Goal: Task Accomplishment & Management: Manage account settings

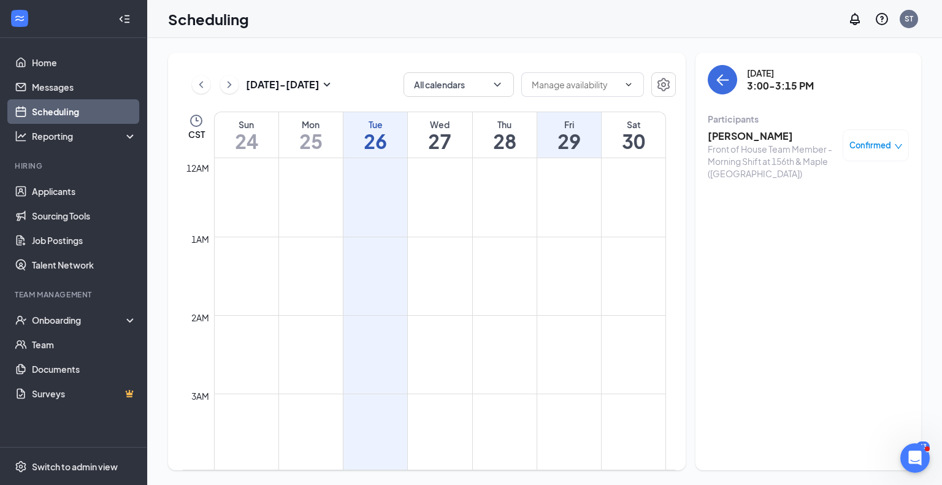
scroll to position [1044, 0]
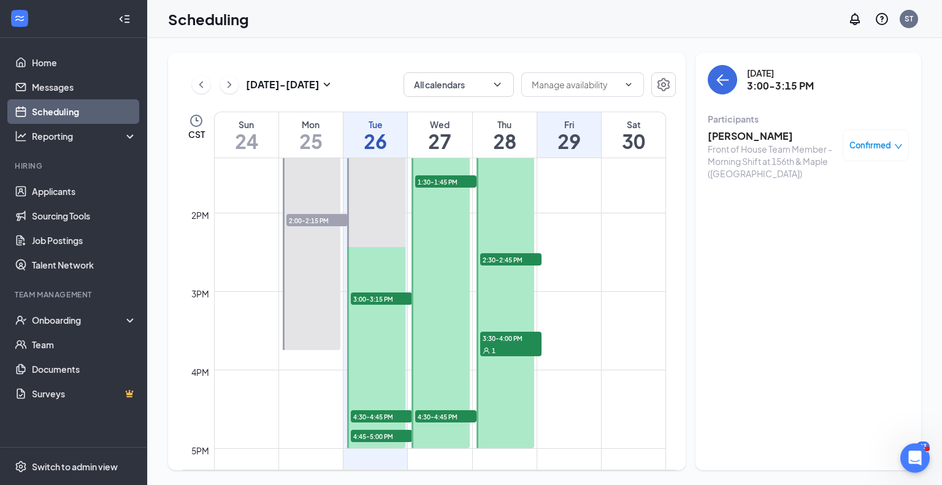
click at [649, 262] on td at bounding box center [440, 262] width 452 height 20
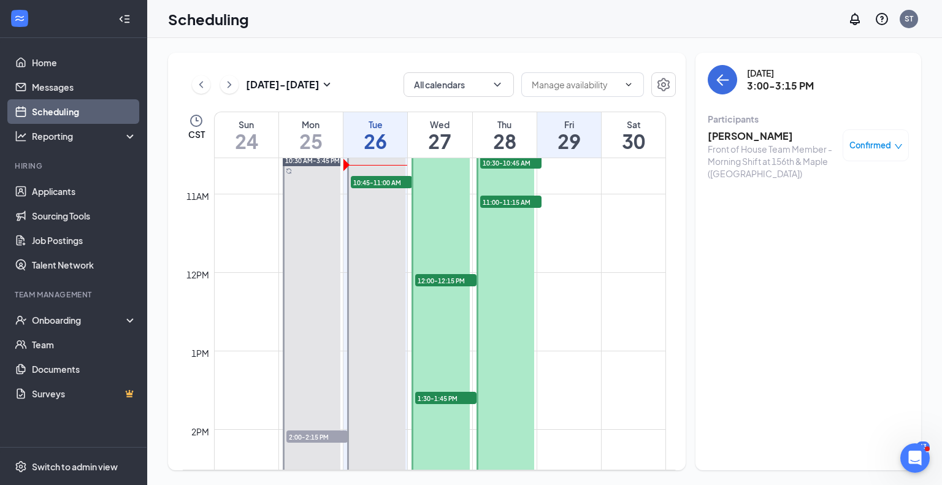
scroll to position [786, 0]
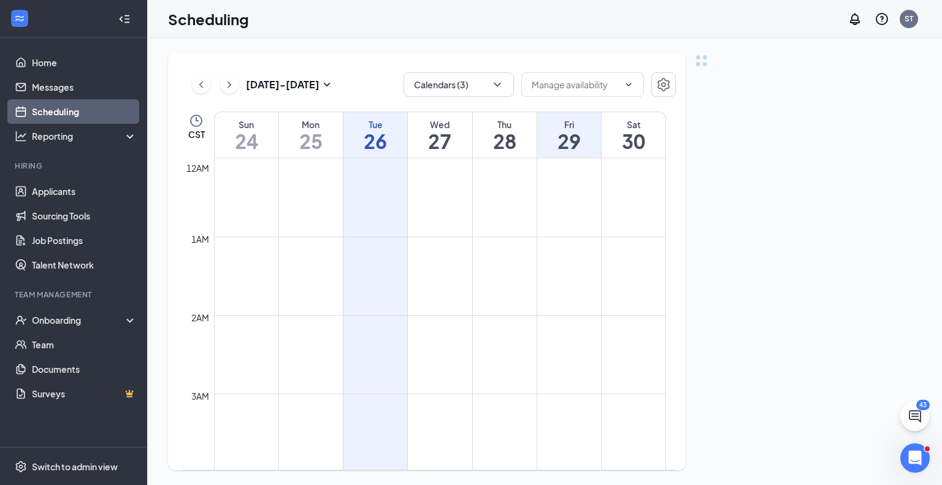
scroll to position [603, 0]
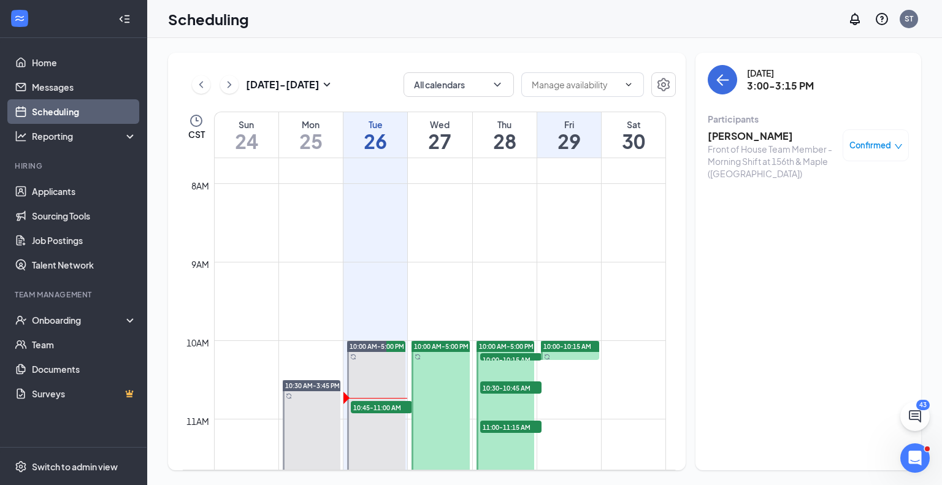
click at [741, 140] on h3 "[PERSON_NAME]" at bounding box center [772, 135] width 129 height 13
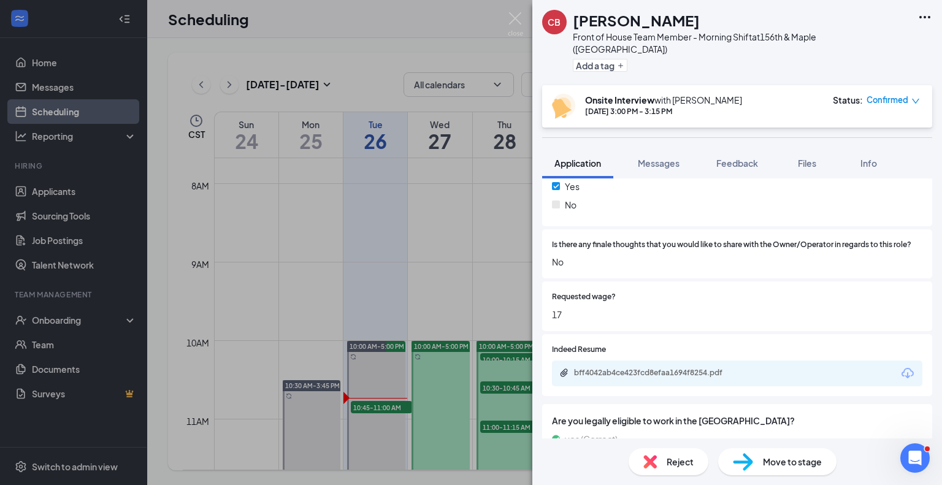
scroll to position [912, 0]
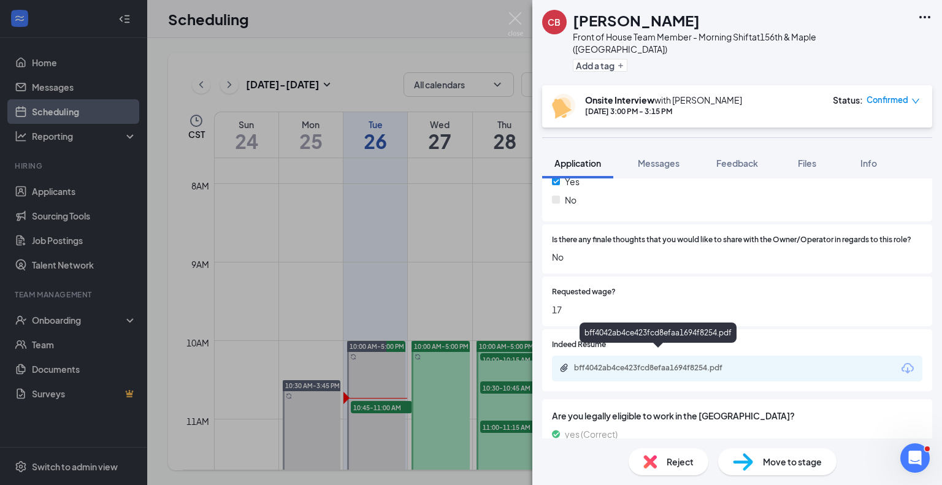
click at [691, 363] on div "bff4042ab4ce423fcd8efaa1694f8254.pdf" at bounding box center [660, 368] width 172 height 10
click at [515, 12] on img at bounding box center [515, 24] width 15 height 24
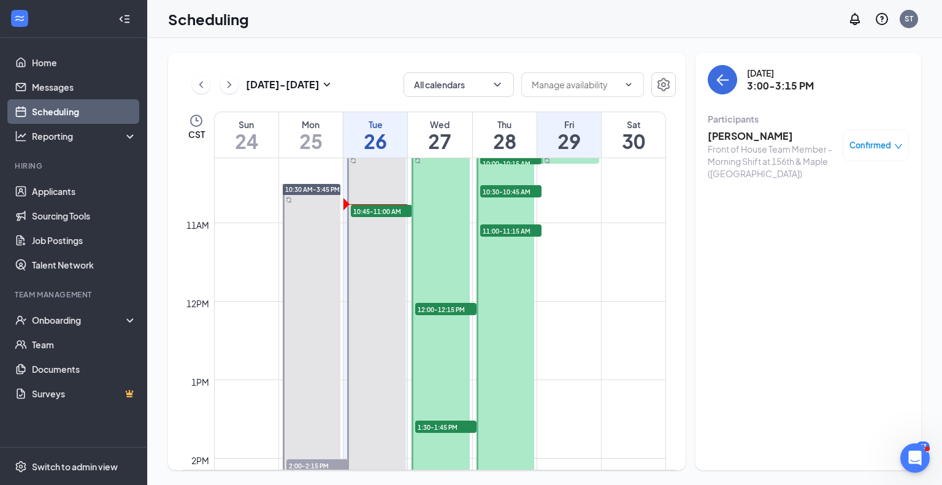
scroll to position [812, 0]
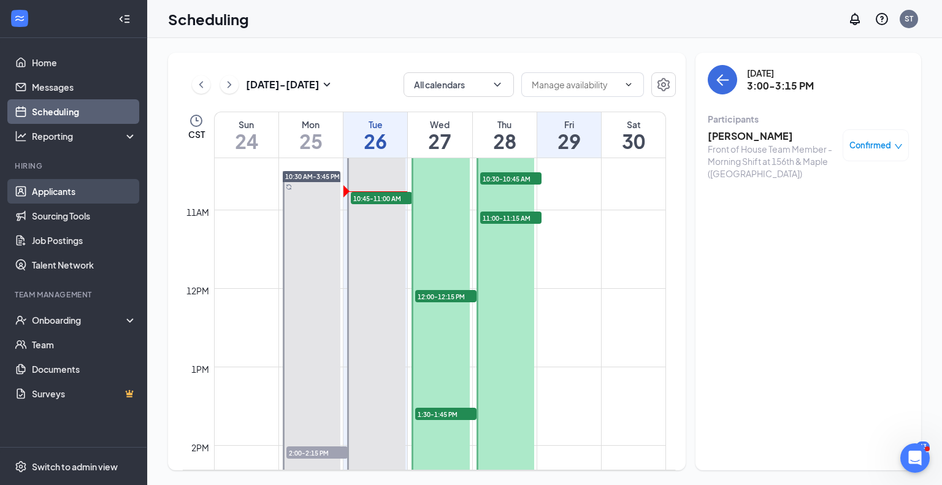
click at [60, 194] on link "Applicants" at bounding box center [84, 191] width 105 height 25
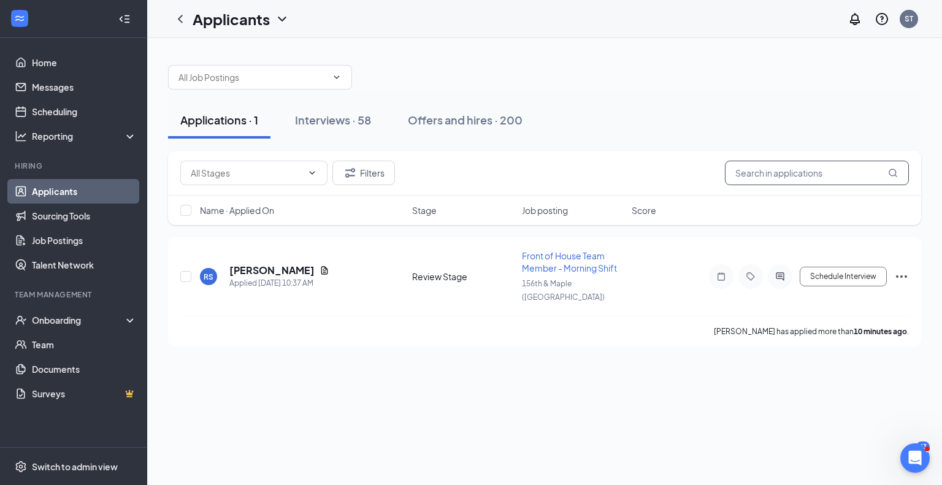
click at [738, 178] on input "text" at bounding box center [817, 173] width 184 height 25
type input "[PERSON_NAME]"
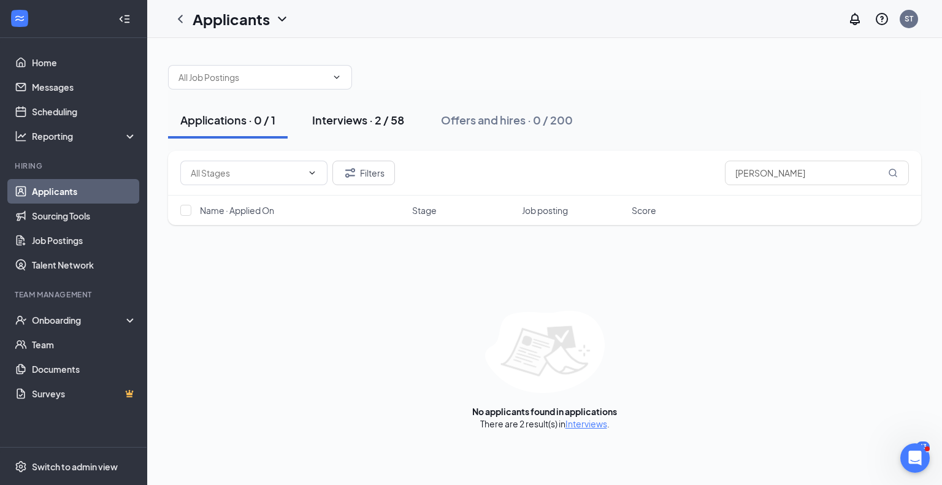
click at [367, 122] on div "Interviews · 2 / 58" at bounding box center [358, 119] width 92 height 15
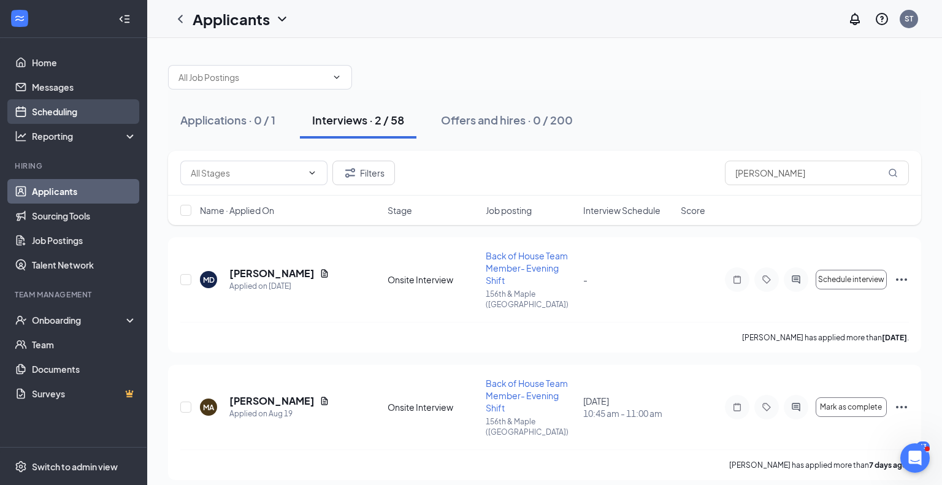
click at [64, 108] on link "Scheduling" at bounding box center [84, 111] width 105 height 25
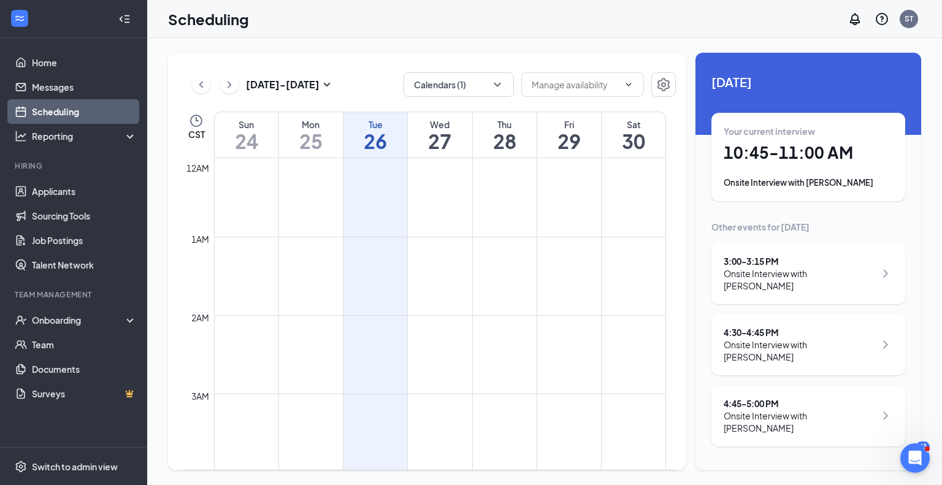
scroll to position [603, 0]
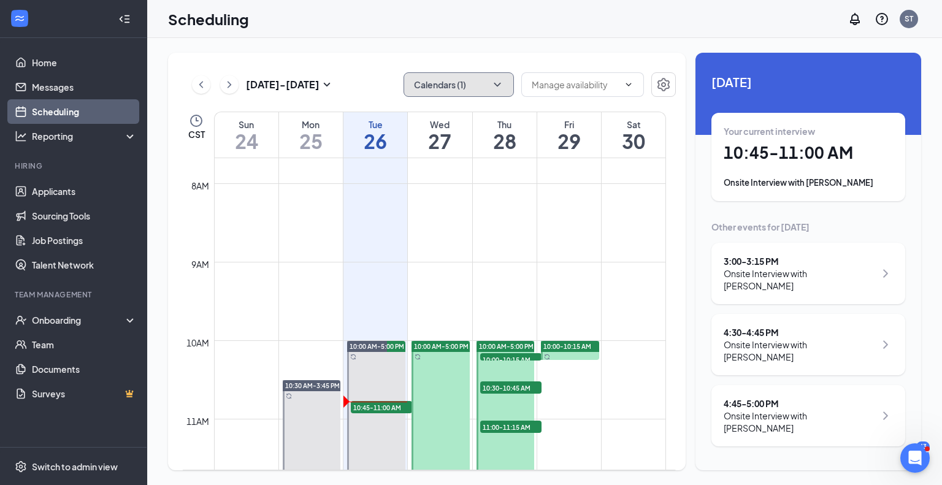
click at [489, 86] on button "Calendars (1)" at bounding box center [459, 84] width 110 height 25
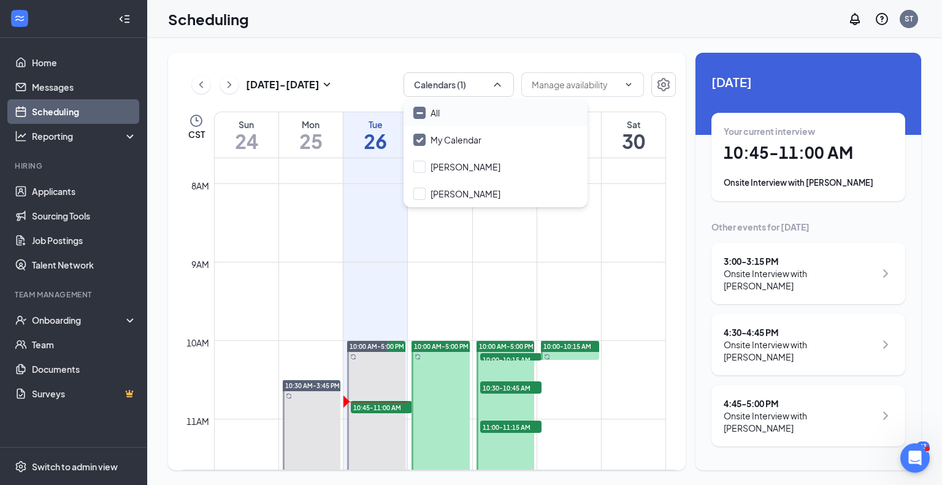
click at [422, 111] on input "All" at bounding box center [426, 113] width 26 height 12
checkbox input "true"
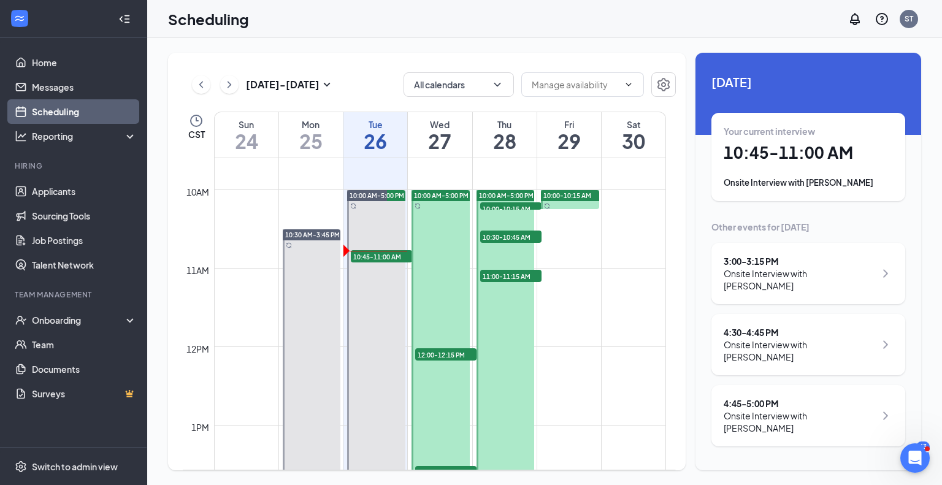
scroll to position [706, 0]
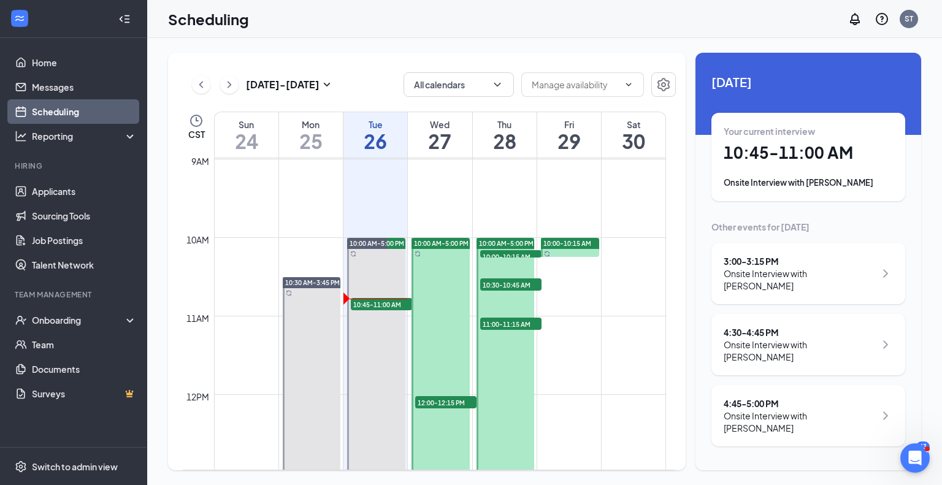
click at [795, 169] on div "Your current interview 10:45 - 11:00 AM Onsite Interview with [PERSON_NAME]" at bounding box center [808, 157] width 169 height 64
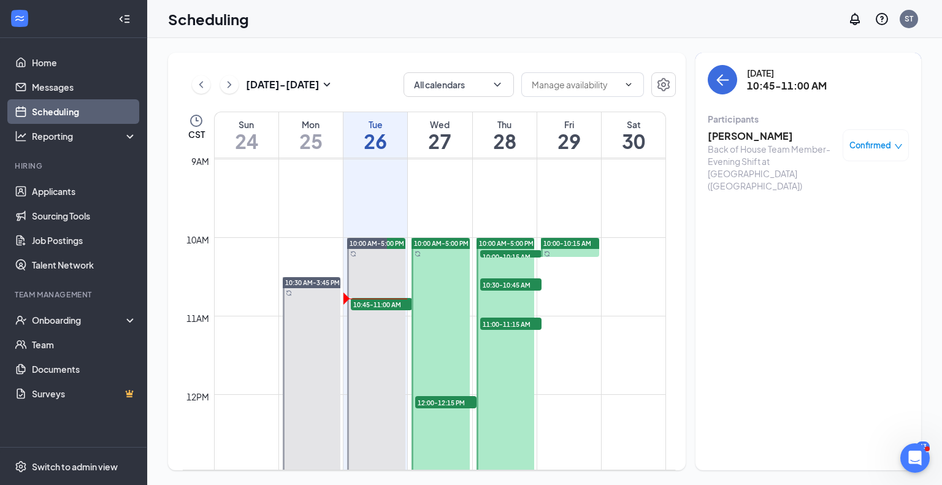
click at [748, 139] on h3 "[PERSON_NAME]" at bounding box center [772, 135] width 129 height 13
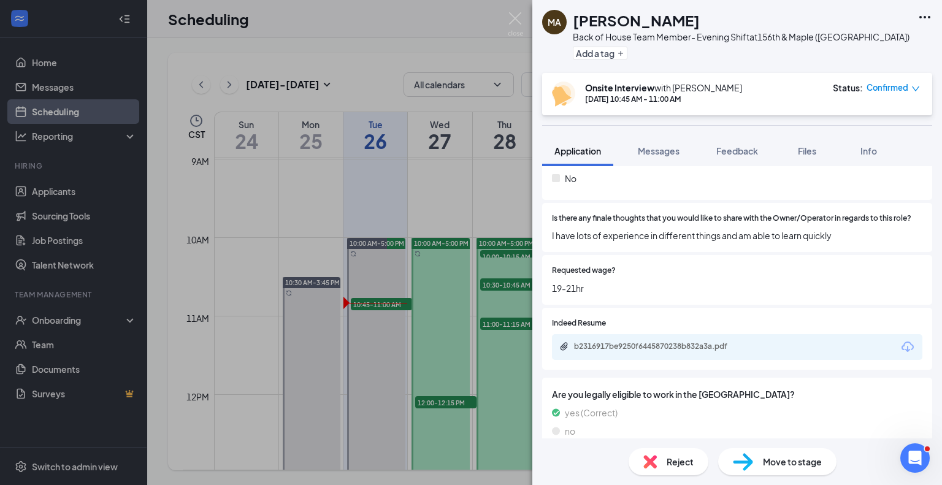
scroll to position [876, 0]
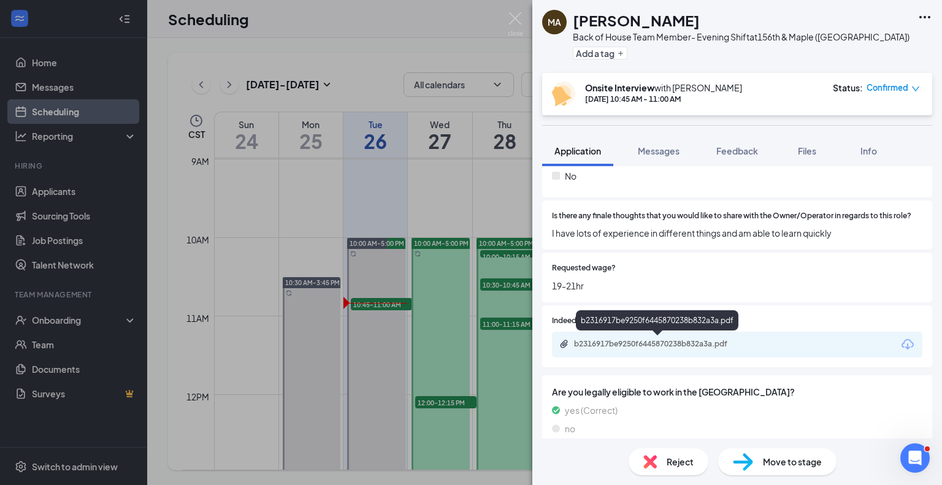
click at [603, 345] on div "b2316917be9250f6445870238b832a3a.pdf" at bounding box center [660, 344] width 172 height 10
click at [731, 149] on span "Feedback" at bounding box center [737, 150] width 42 height 11
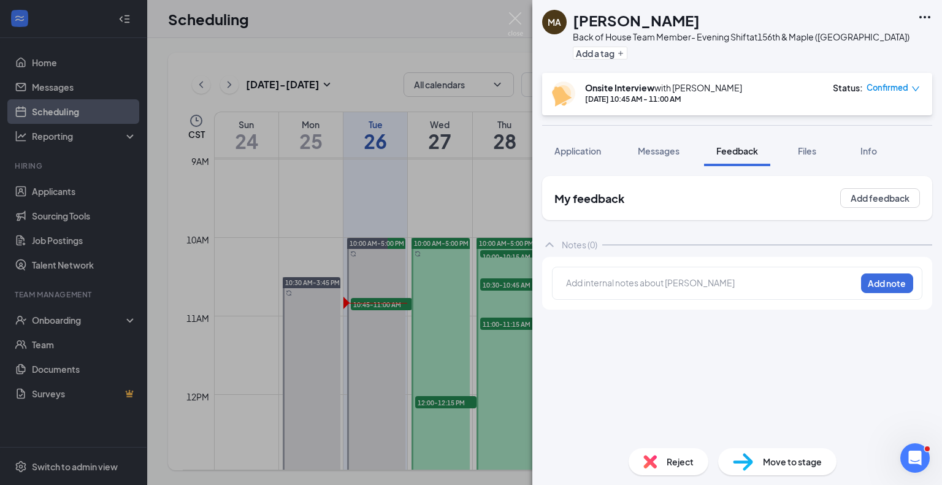
click at [579, 284] on div at bounding box center [711, 283] width 289 height 13
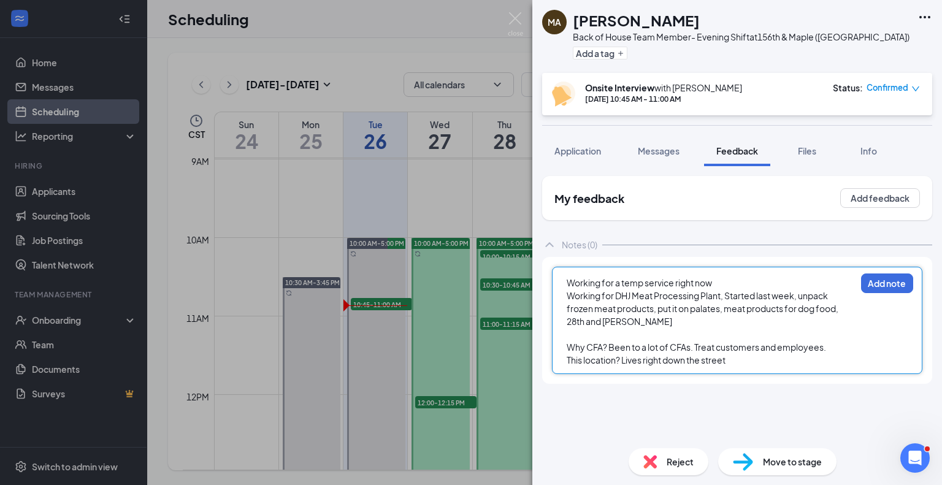
click at [734, 360] on div "This location? Lives right down the street" at bounding box center [711, 360] width 289 height 13
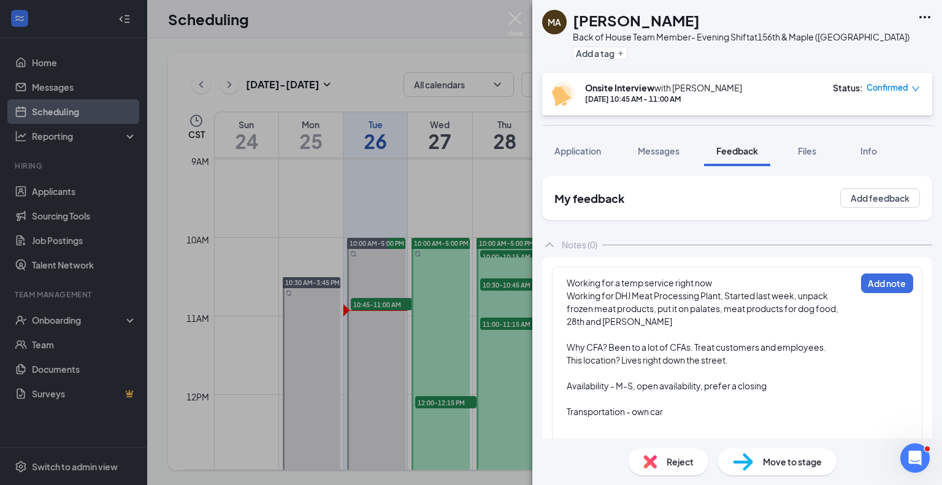
scroll to position [21, 0]
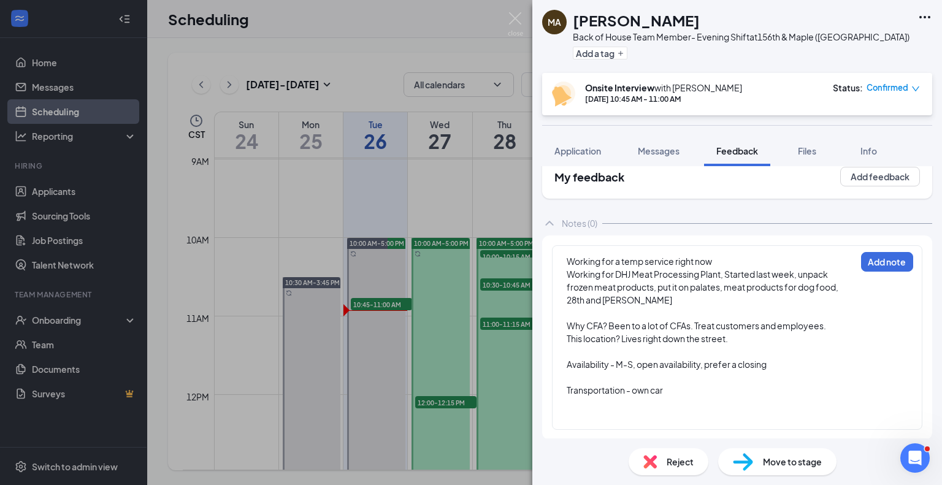
click at [568, 411] on div at bounding box center [711, 416] width 289 height 13
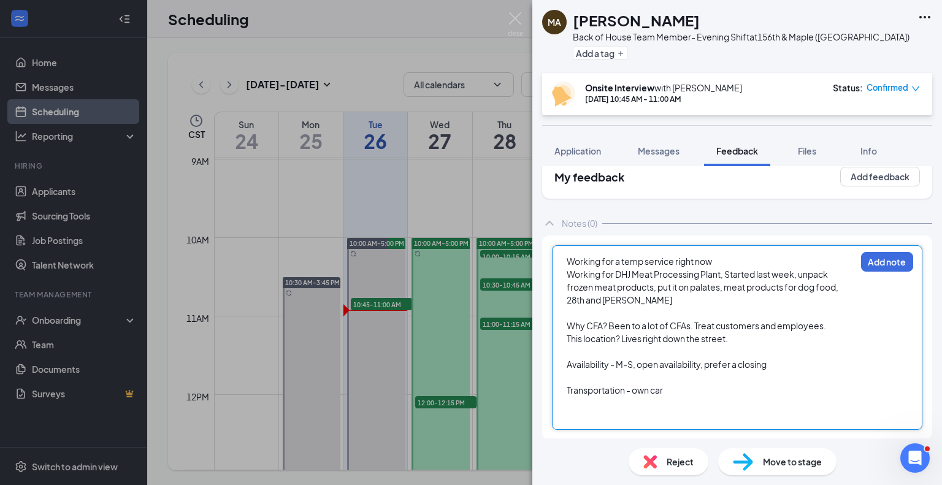
click at [591, 411] on div at bounding box center [711, 416] width 289 height 13
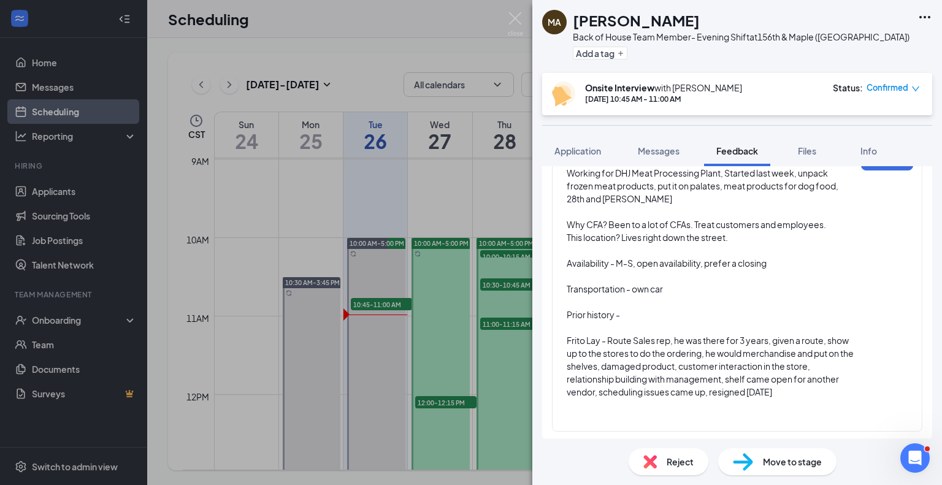
scroll to position [124, 0]
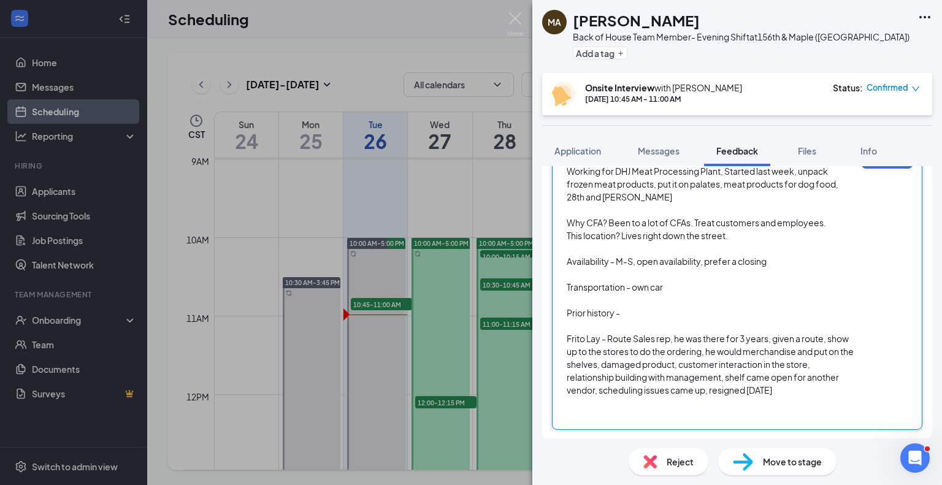
click at [576, 410] on div at bounding box center [711, 416] width 289 height 13
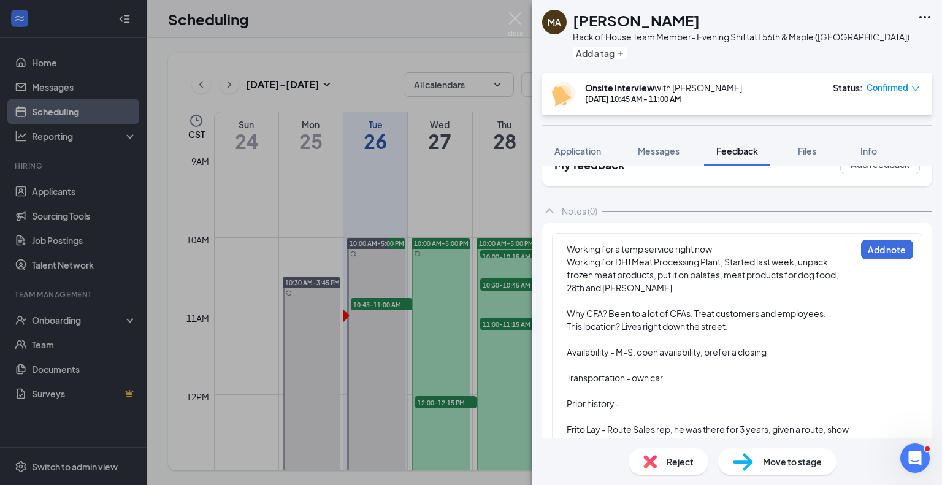
scroll to position [45, 0]
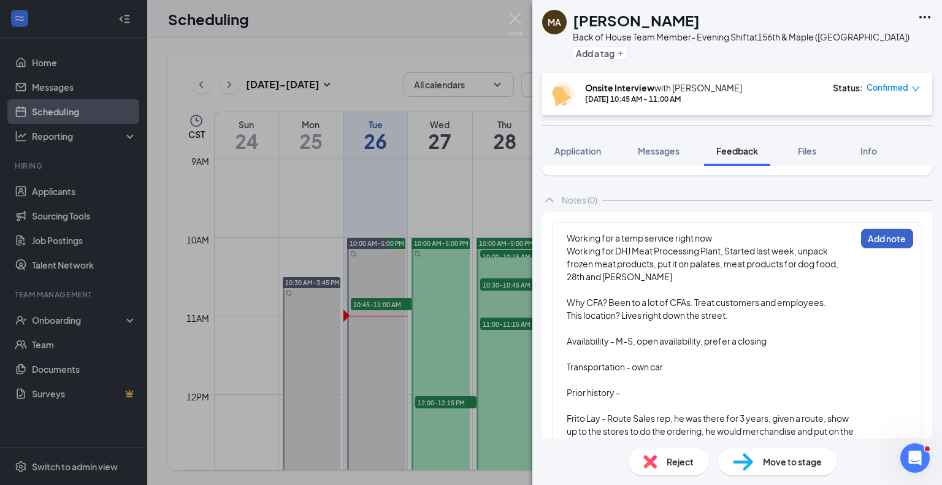
click at [866, 236] on button "Add note" at bounding box center [887, 239] width 52 height 20
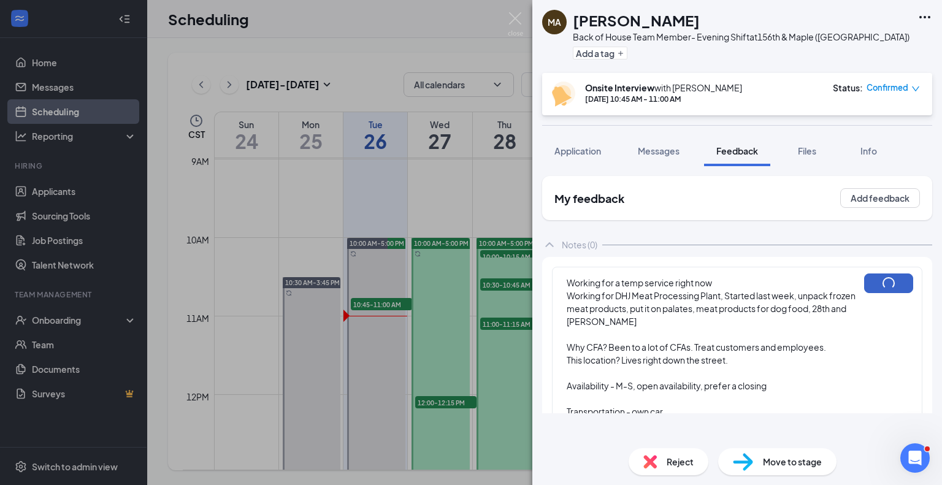
scroll to position [0, 0]
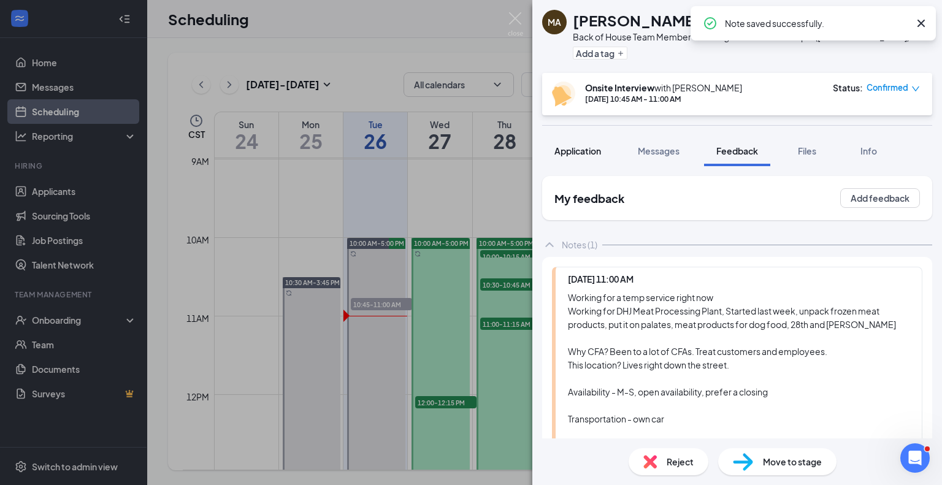
click at [584, 154] on span "Application" at bounding box center [577, 150] width 47 height 11
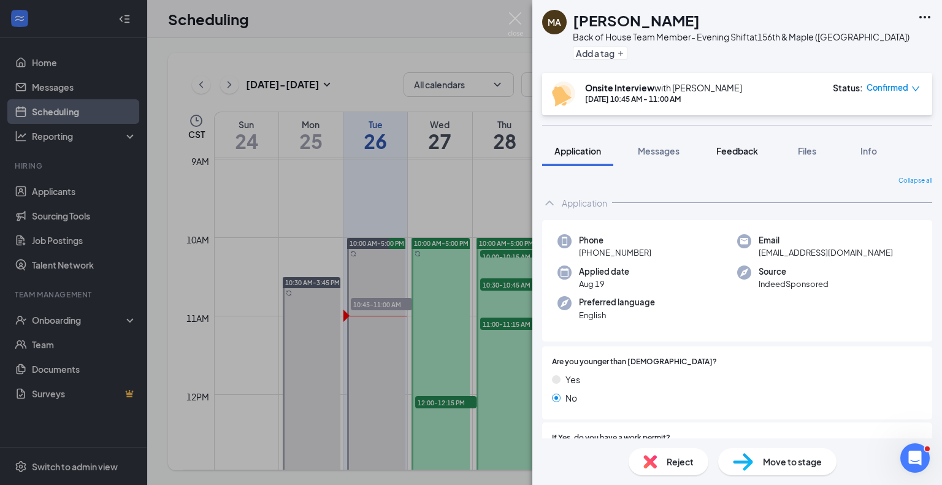
click at [743, 155] on span "Feedback" at bounding box center [737, 150] width 42 height 11
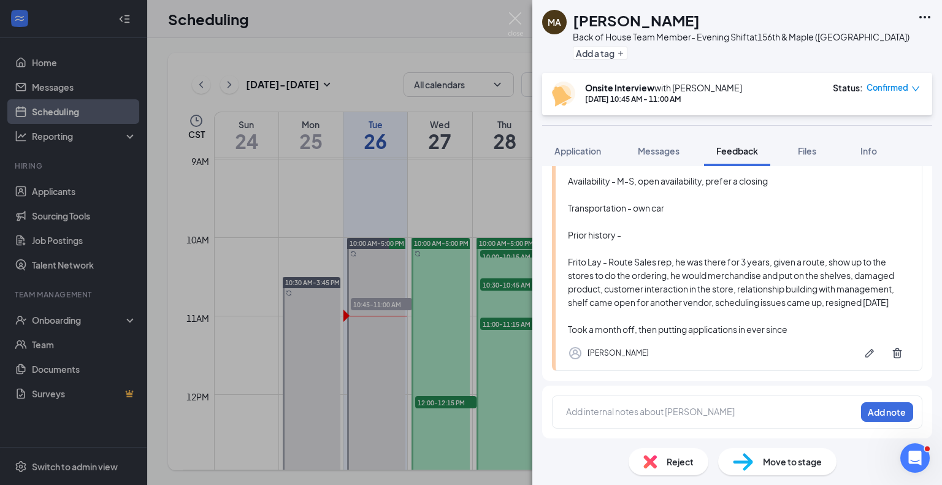
scroll to position [223, 0]
click at [863, 356] on icon "Pen" at bounding box center [869, 353] width 12 height 12
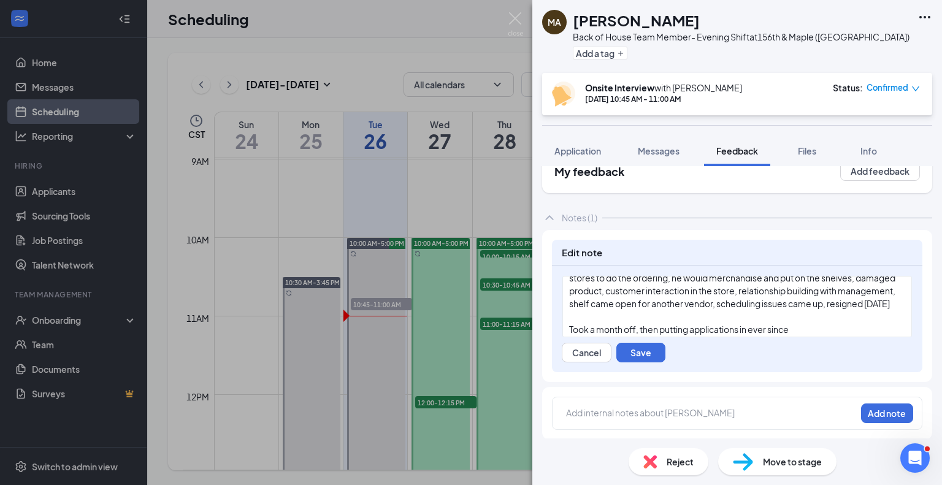
scroll to position [209, 0]
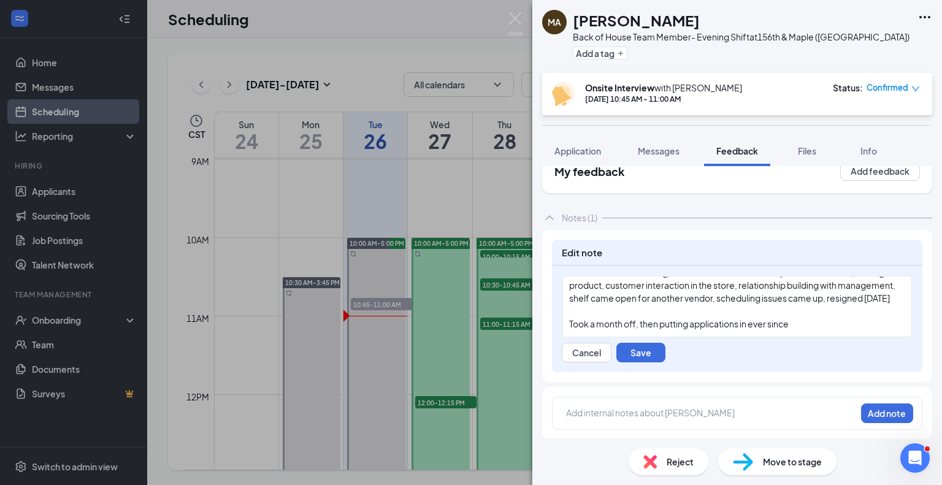
click at [796, 325] on div "Took a month off, then putting applications in ever since" at bounding box center [737, 324] width 336 height 13
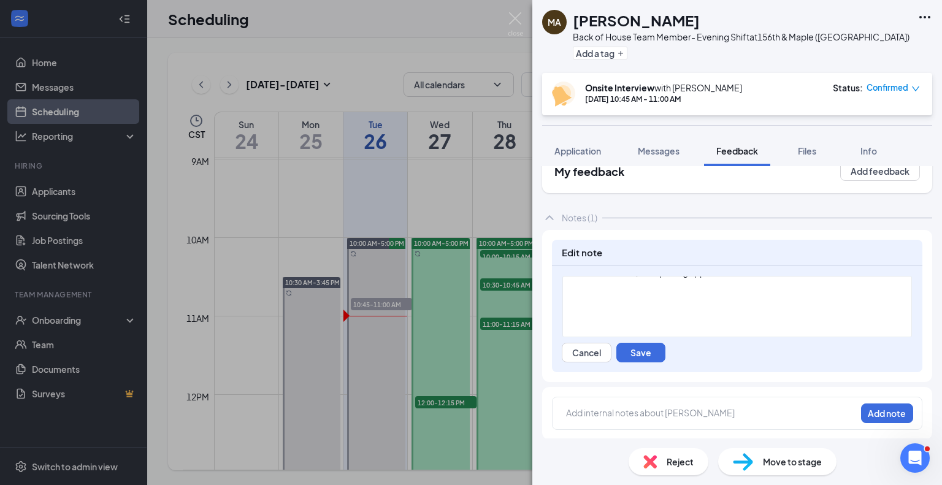
scroll to position [224, 0]
click at [582, 316] on div at bounding box center [737, 309] width 336 height 13
click at [568, 308] on div "Working for a temp service right now Working for DHJ Meat Processing Plant, Sta…" at bounding box center [737, 306] width 350 height 61
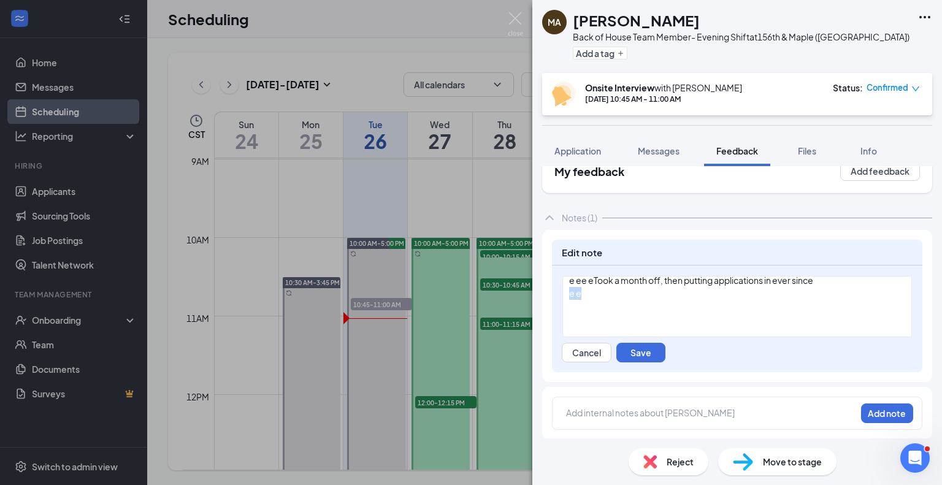
drag, startPoint x: 581, startPoint y: 308, endPoint x: 568, endPoint y: 306, distance: 13.1
click at [569, 300] on div "e e" at bounding box center [737, 293] width 336 height 13
click at [592, 350] on button "Cancel" at bounding box center [587, 353] width 50 height 20
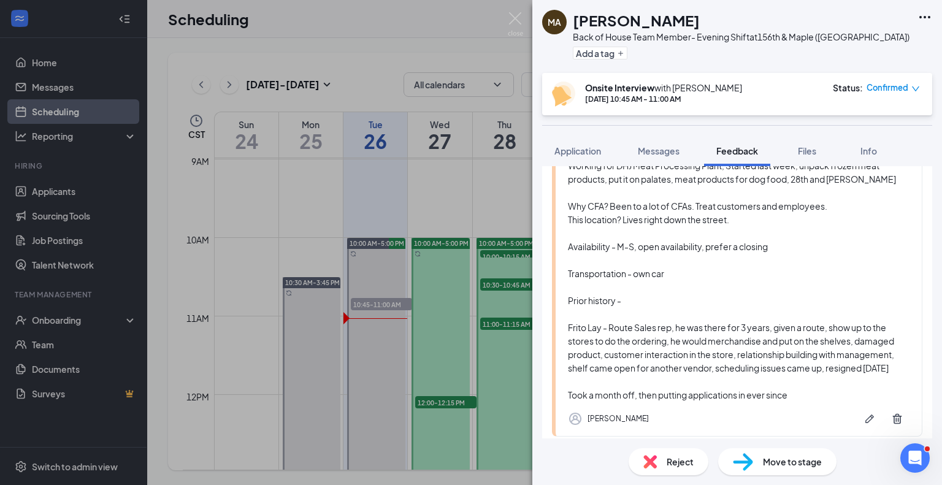
scroll to position [223, 0]
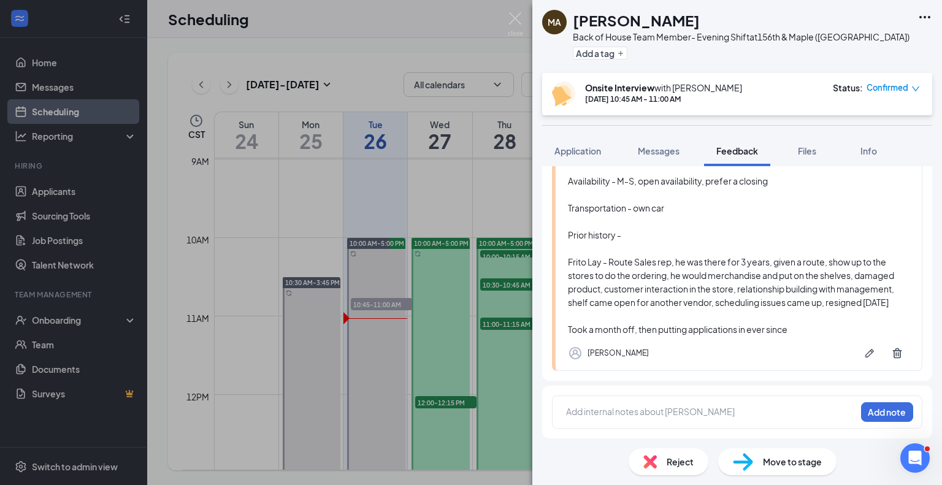
click at [599, 413] on div at bounding box center [711, 411] width 289 height 13
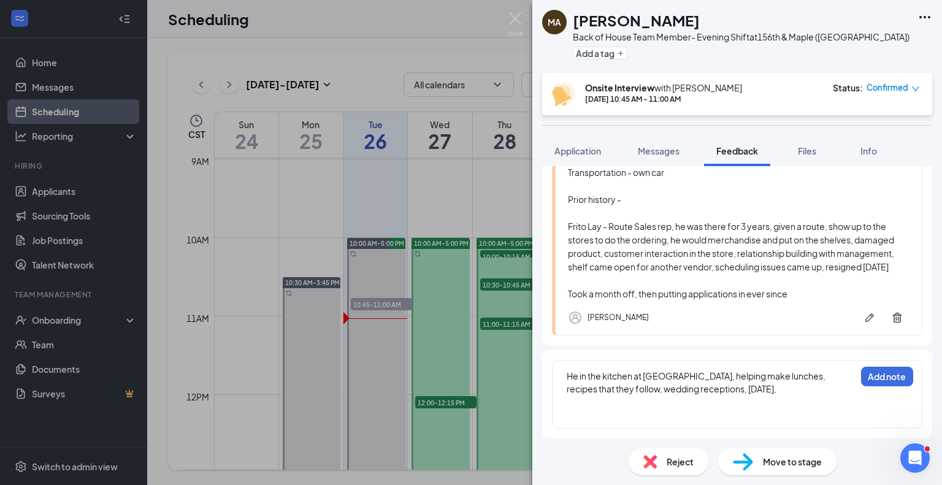
scroll to position [259, 0]
click at [570, 411] on div at bounding box center [711, 414] width 289 height 13
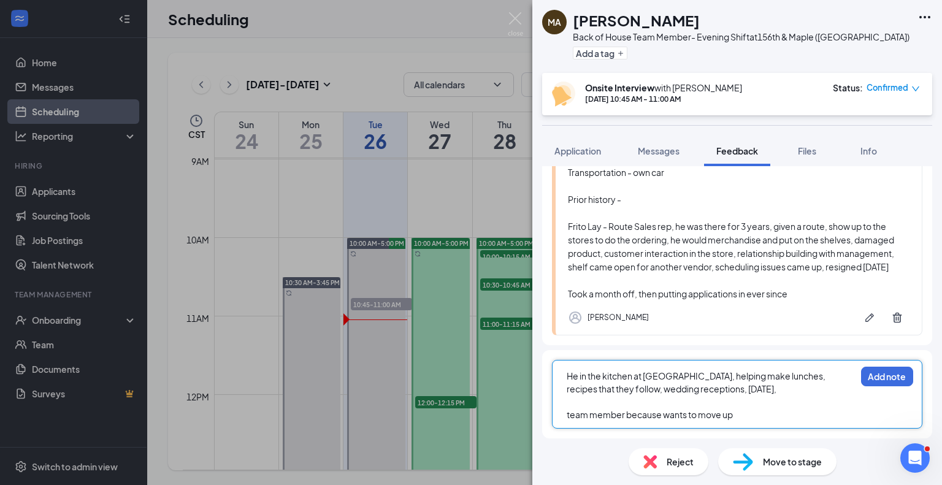
click at [569, 416] on span "team member because wants to move up" at bounding box center [650, 414] width 166 height 11
click at [734, 409] on div "Team member because wants to move up" at bounding box center [711, 414] width 289 height 13
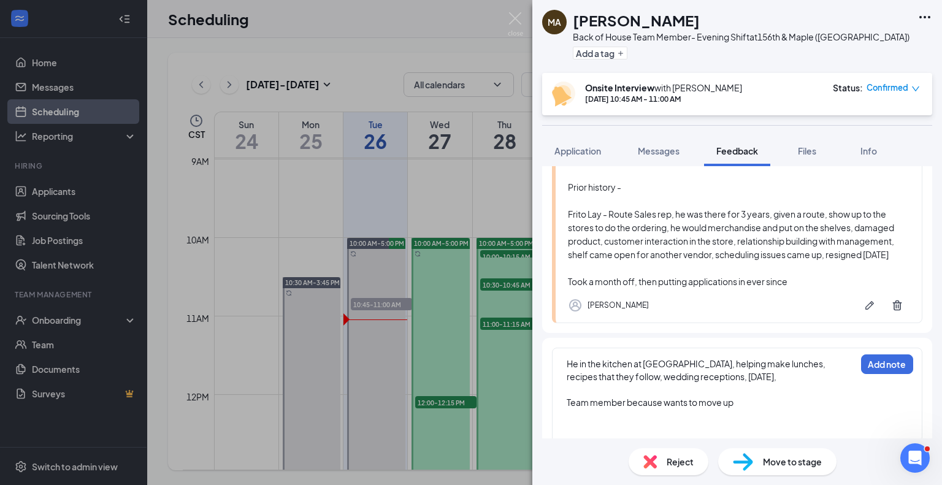
scroll to position [285, 0]
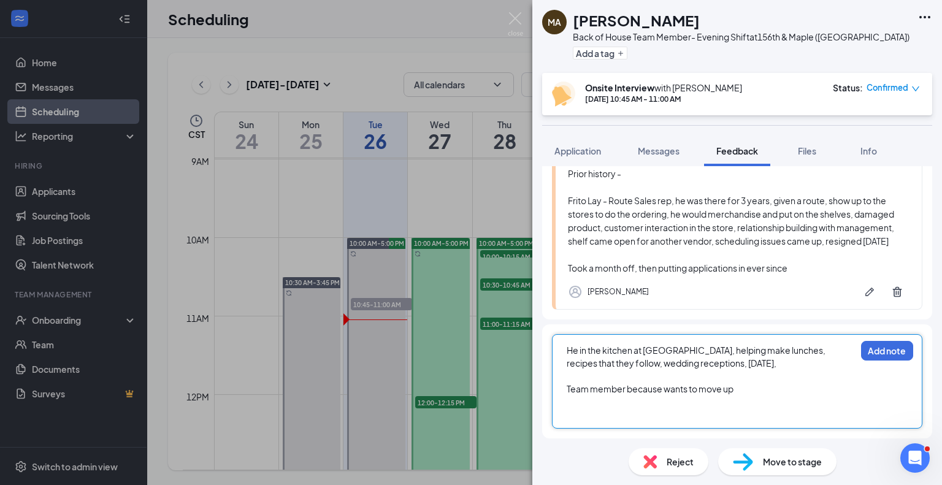
click at [572, 407] on div at bounding box center [711, 402] width 289 height 13
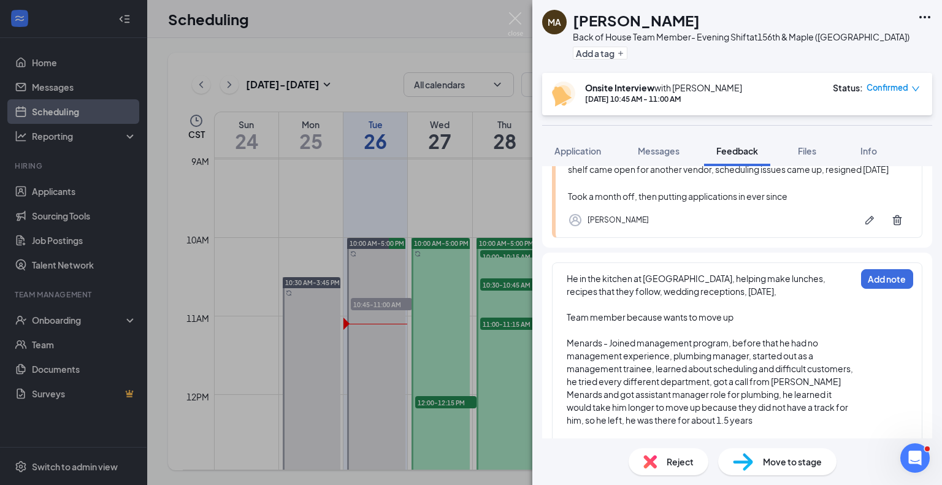
scroll to position [400, 0]
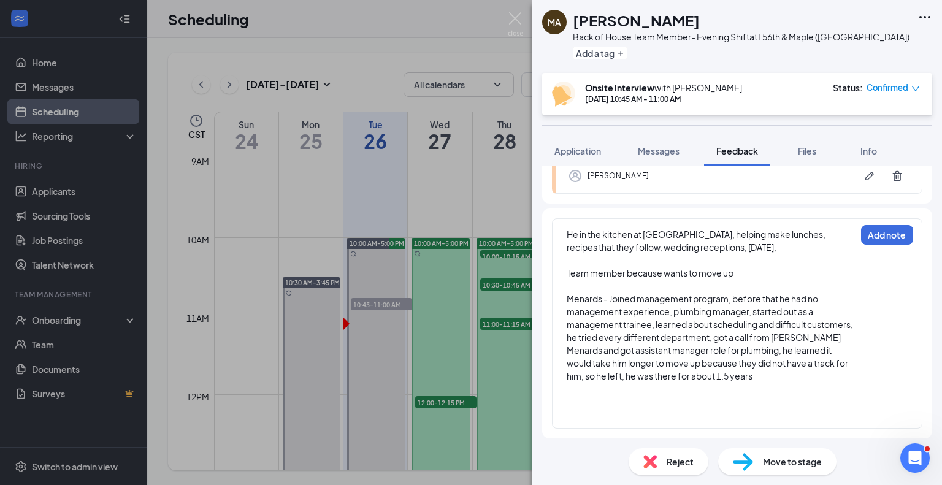
click at [576, 410] on div at bounding box center [711, 414] width 289 height 13
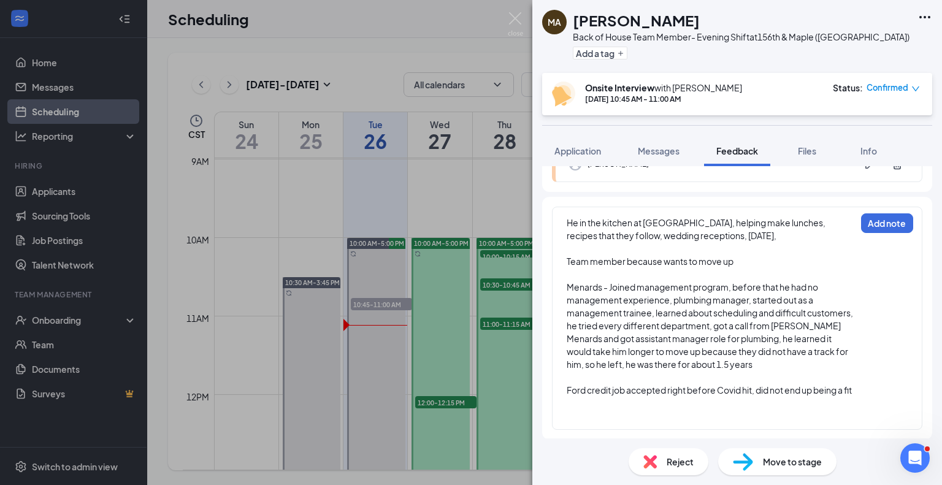
scroll to position [426, 0]
click at [570, 410] on div at bounding box center [711, 414] width 289 height 13
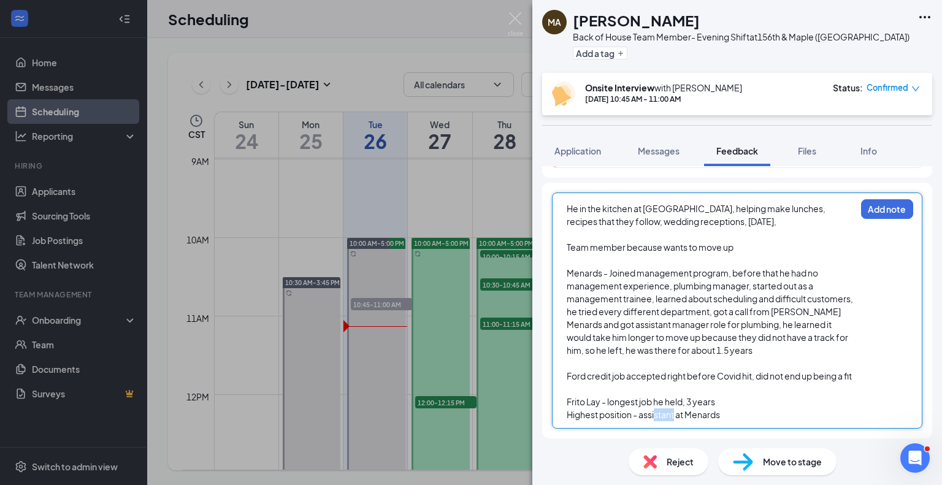
drag, startPoint x: 677, startPoint y: 429, endPoint x: 657, endPoint y: 431, distance: 20.4
click at [657, 431] on div "He in the kitchen at [GEOGRAPHIC_DATA], helping make lunches, recipes that they…" at bounding box center [737, 311] width 390 height 256
click at [678, 415] on span "Highest position - assistant at Menards" at bounding box center [643, 414] width 153 height 11
click at [775, 417] on div "Highest position - assistant manager at Menards" at bounding box center [711, 414] width 289 height 13
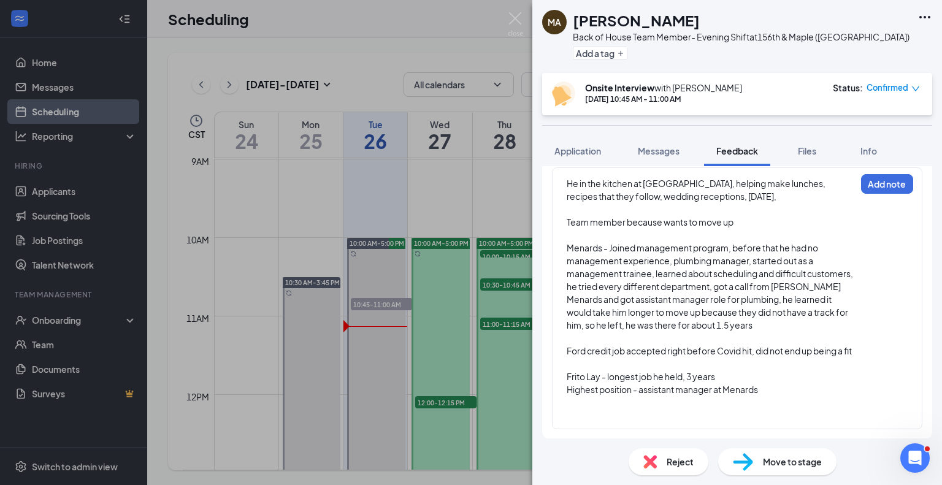
scroll to position [465, 0]
click at [567, 411] on div at bounding box center [711, 414] width 289 height 13
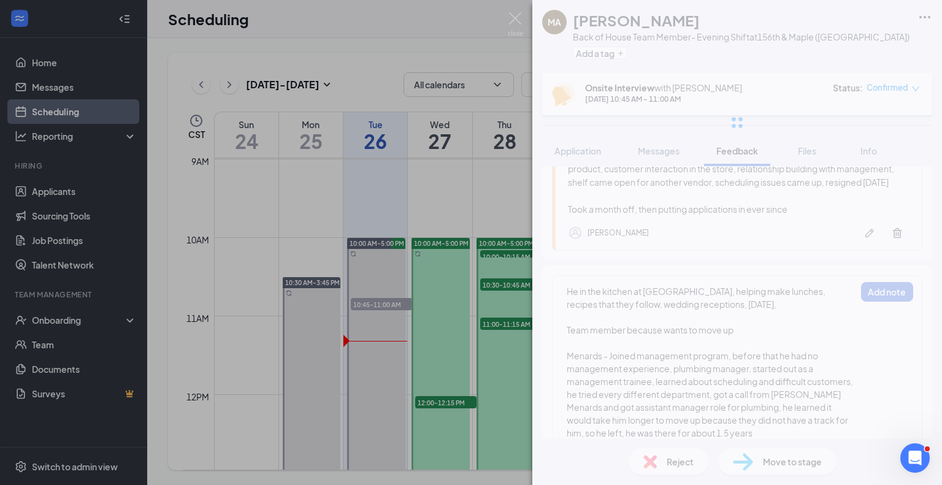
scroll to position [223, 0]
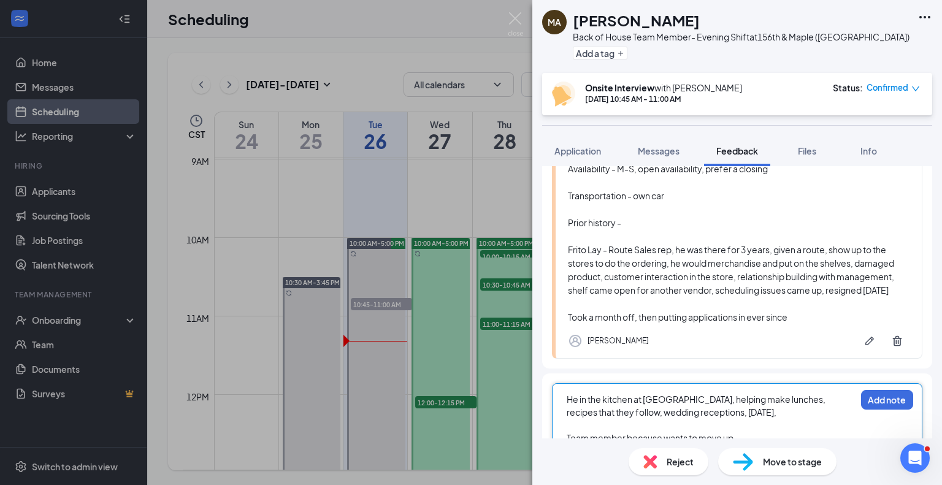
click at [789, 419] on div "He in the kitchen at [GEOGRAPHIC_DATA], helping make lunches, recipes that they…" at bounding box center [711, 406] width 289 height 26
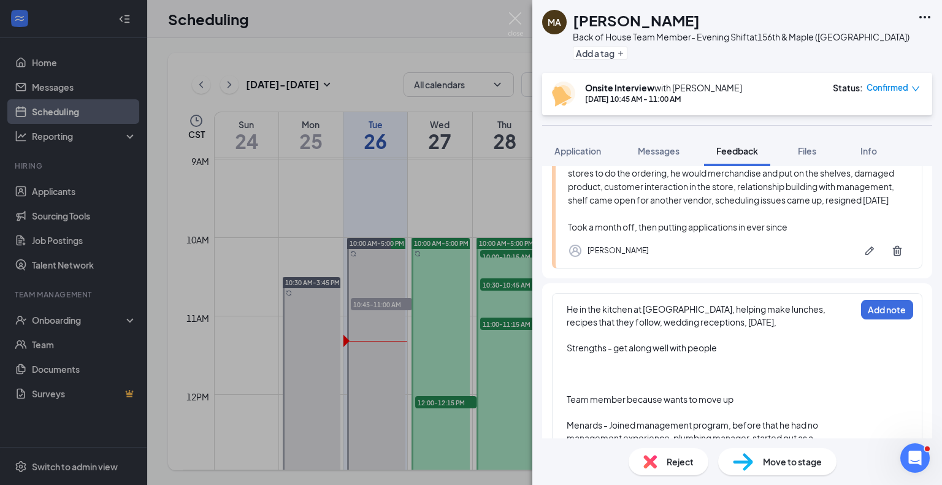
scroll to position [335, 0]
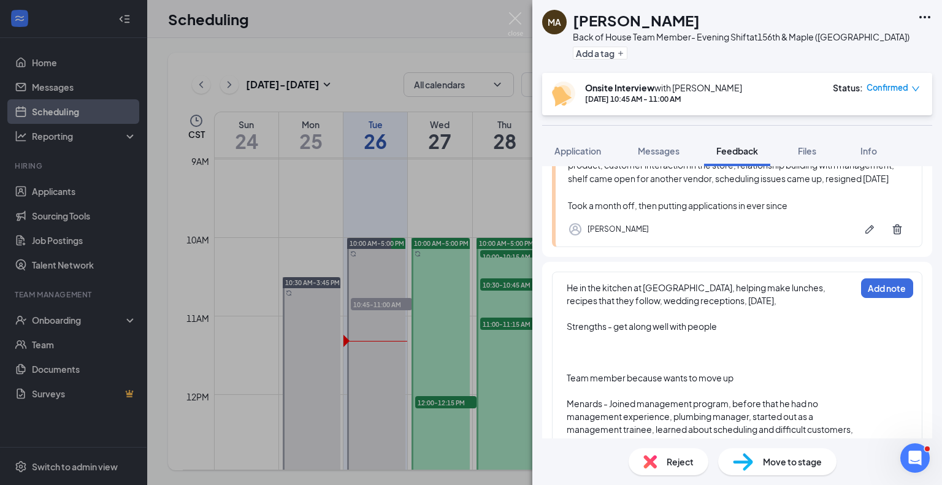
click at [724, 333] on div "Strengths - get along well with people" at bounding box center [711, 326] width 289 height 13
click at [564, 386] on div "He in the kitchen at [GEOGRAPHIC_DATA], helping make lunches, recipes that they…" at bounding box center [737, 428] width 370 height 313
click at [567, 383] on span "Team member because wants to move up" at bounding box center [650, 377] width 167 height 11
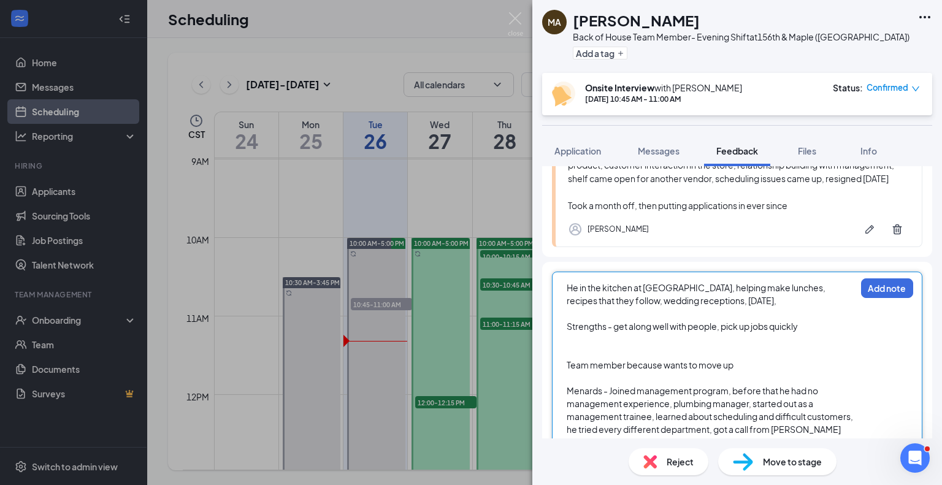
click at [573, 359] on div at bounding box center [711, 352] width 289 height 13
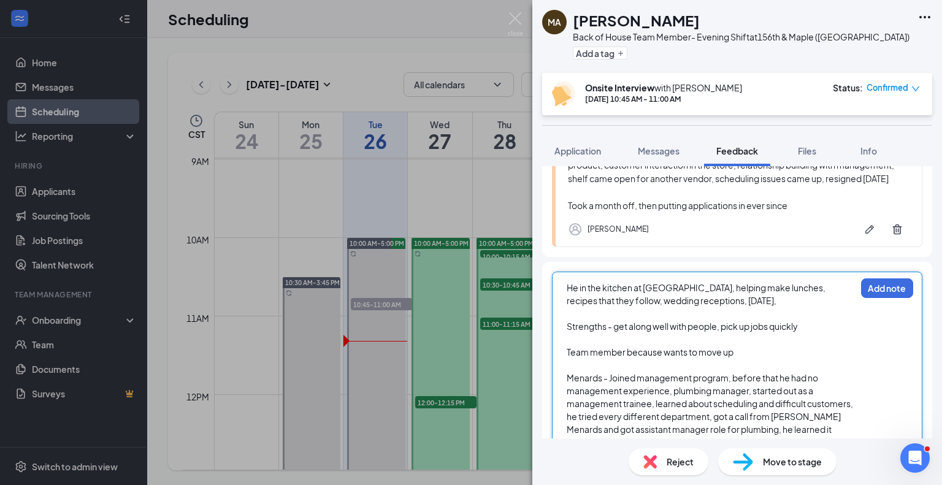
click at [813, 333] on div "Strengths - get along well with people, pick up jobs quickly" at bounding box center [711, 326] width 289 height 13
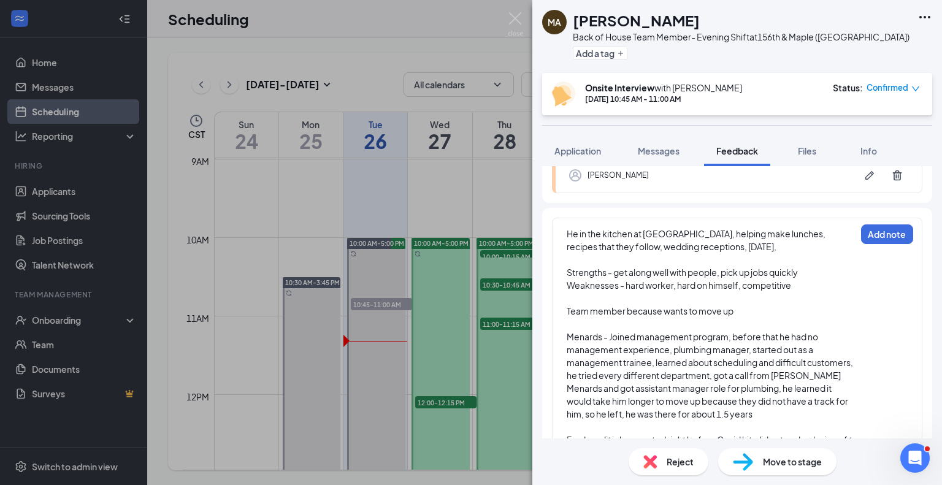
scroll to position [380, 0]
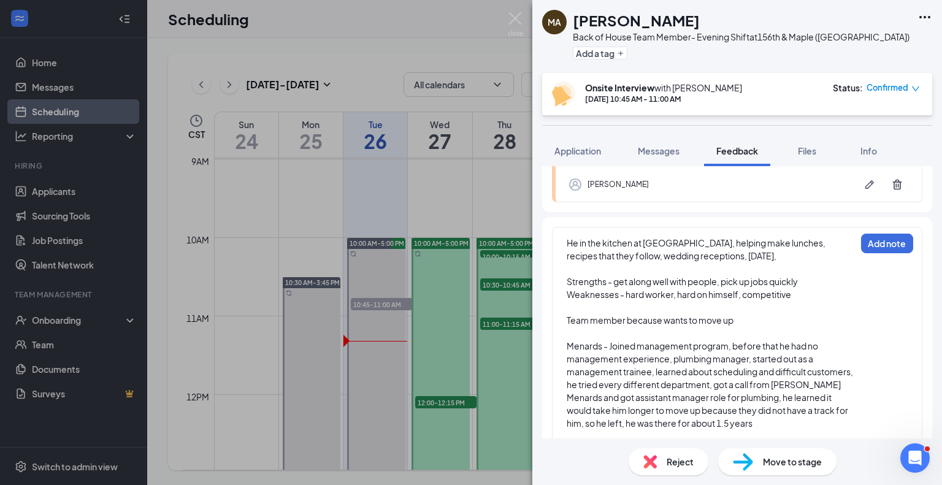
click at [803, 301] on div "Weaknesses - hard worker, hard on himself, competitive" at bounding box center [711, 294] width 289 height 13
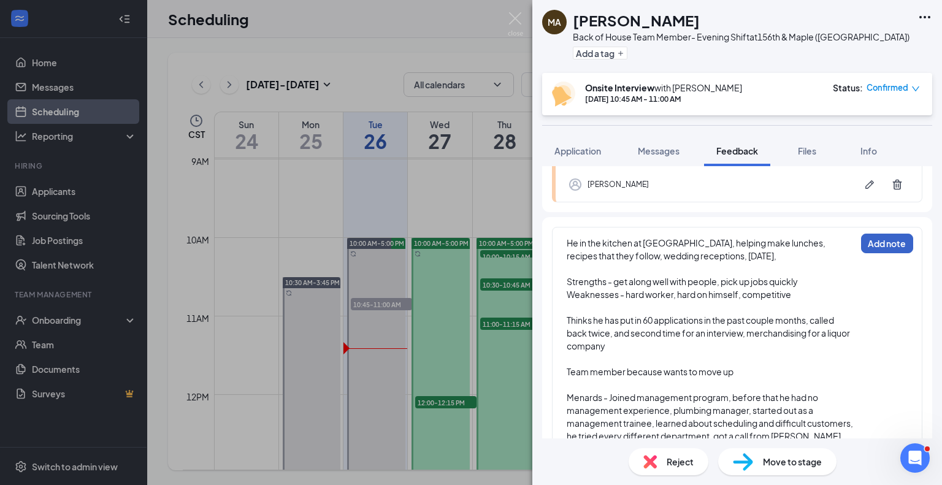
click at [886, 253] on button "Add note" at bounding box center [887, 244] width 52 height 20
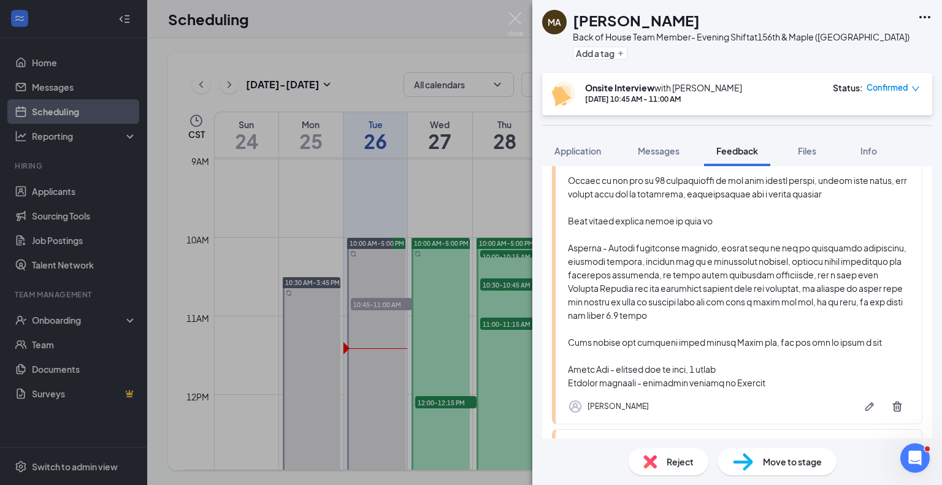
scroll to position [0, 0]
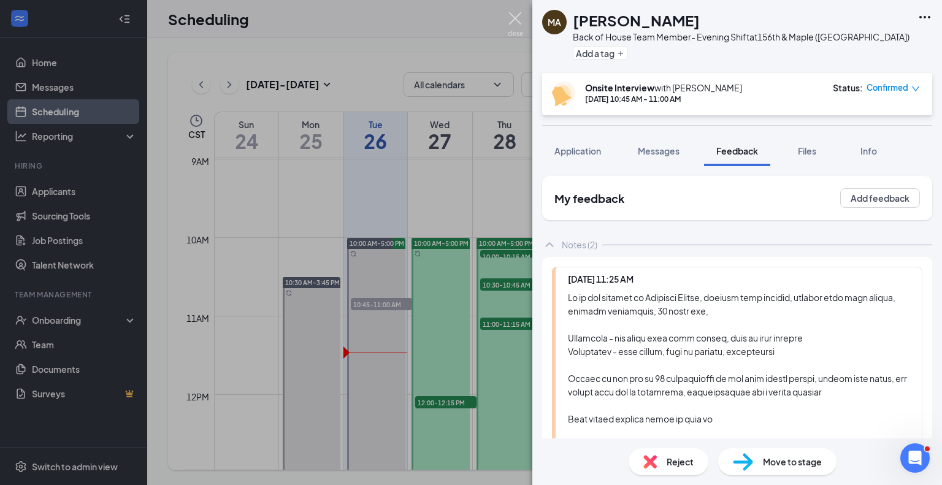
click at [515, 18] on img at bounding box center [515, 24] width 15 height 24
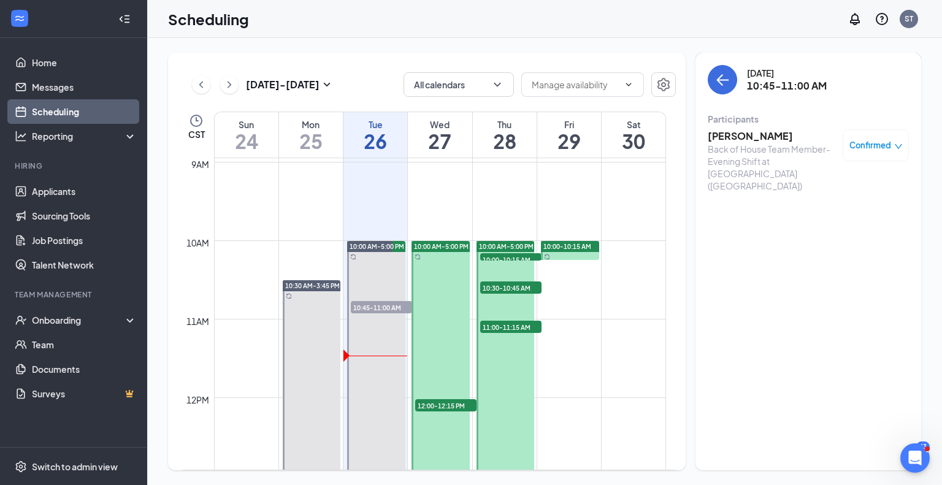
scroll to position [683, 0]
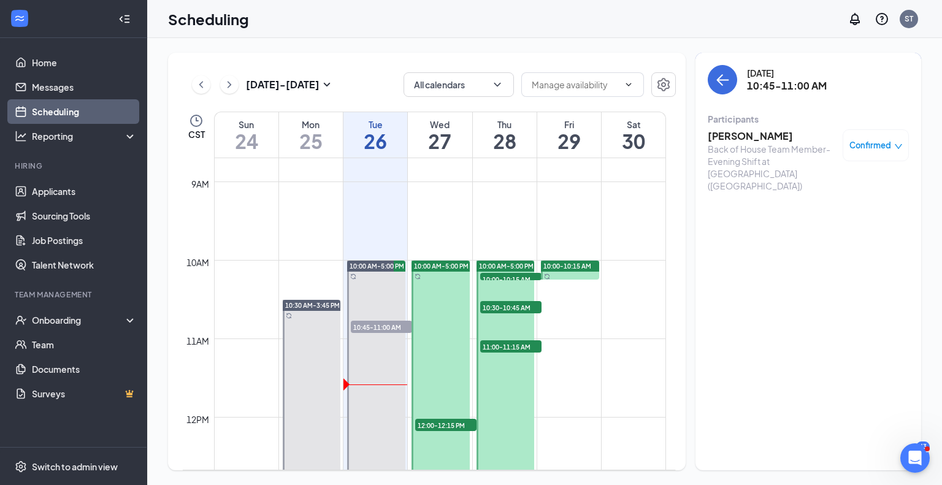
click at [754, 139] on h3 "[PERSON_NAME]" at bounding box center [772, 135] width 129 height 13
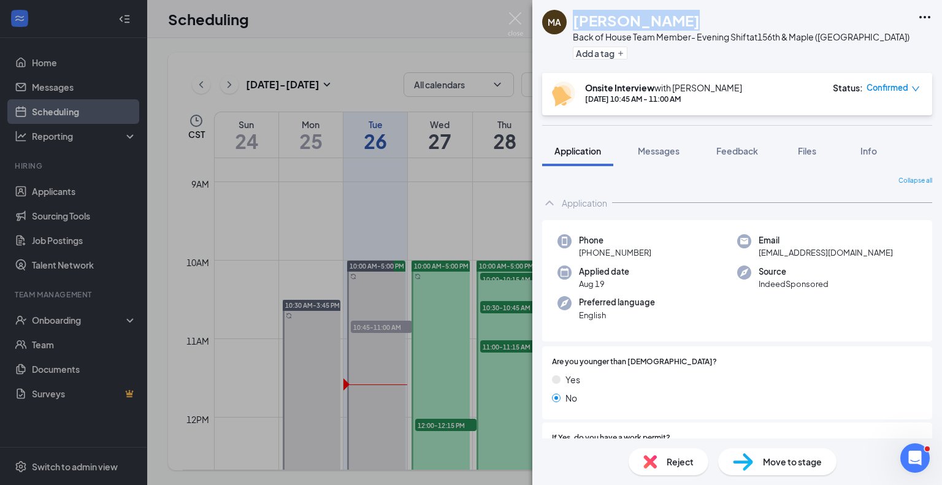
drag, startPoint x: 692, startPoint y: 23, endPoint x: 576, endPoint y: 18, distance: 115.4
click at [576, 18] on div "[PERSON_NAME]" at bounding box center [741, 20] width 337 height 21
copy h1 "[PERSON_NAME]"
click at [704, 12] on div "[PERSON_NAME]" at bounding box center [741, 20] width 337 height 21
click at [516, 13] on img at bounding box center [515, 24] width 15 height 24
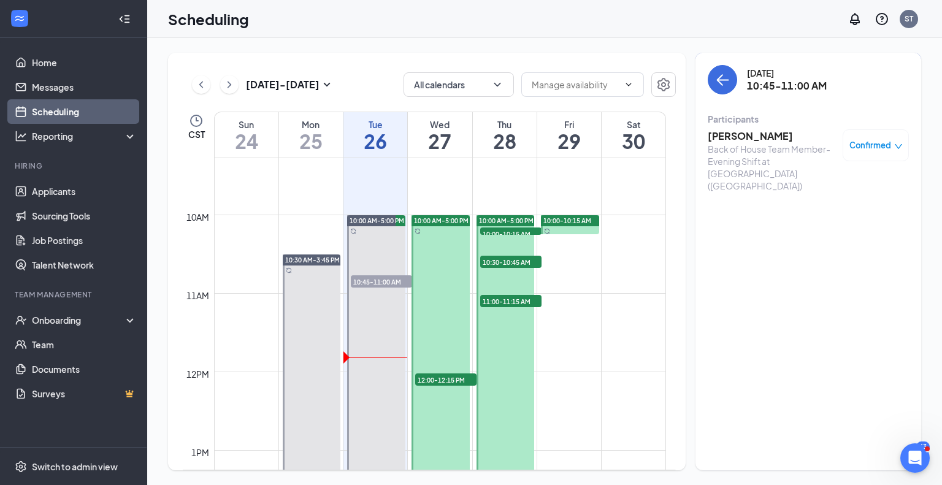
scroll to position [665, 0]
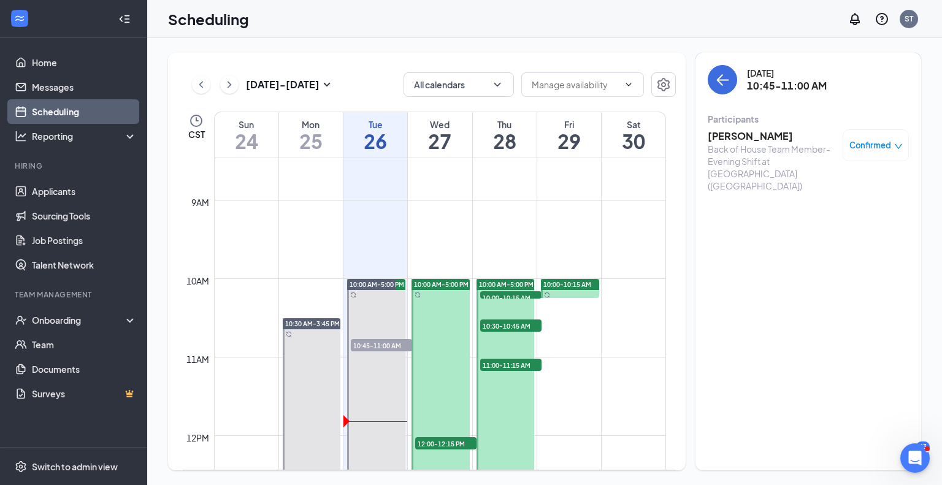
drag, startPoint x: 683, startPoint y: 305, endPoint x: 683, endPoint y: 326, distance: 20.9
click at [683, 326] on div "Aug 24 - Aug 30 All calendars CST Sun 24 Mon 25 Tue 26 Wed 27 Thu 28 Fri 29 Sat…" at bounding box center [427, 262] width 518 height 418
click at [53, 336] on link "Team" at bounding box center [84, 344] width 105 height 25
